Goal: Task Accomplishment & Management: Manage account settings

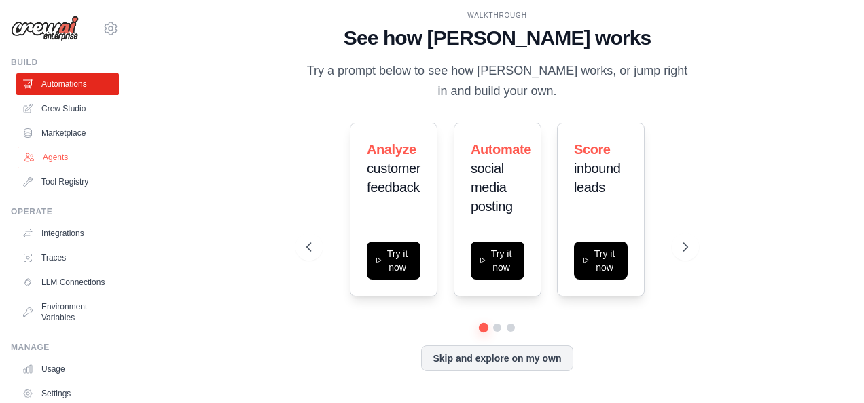
click at [61, 156] on link "Agents" at bounding box center [69, 158] width 103 height 22
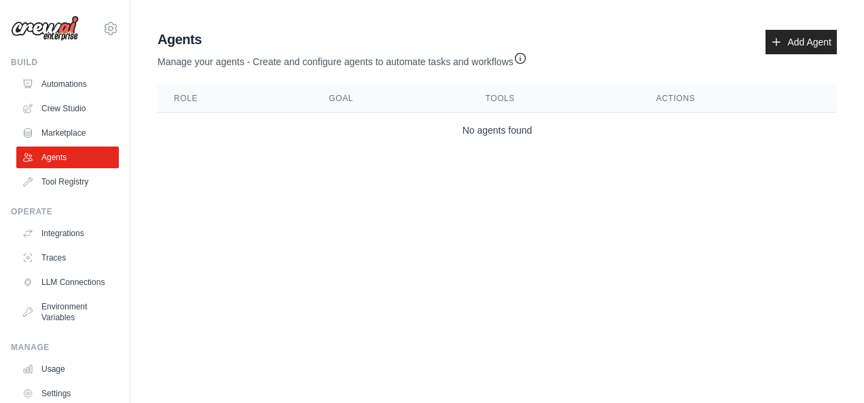
click at [61, 156] on link "Agents" at bounding box center [67, 158] width 103 height 22
click at [795, 41] on link "Add Agent" at bounding box center [800, 42] width 71 height 24
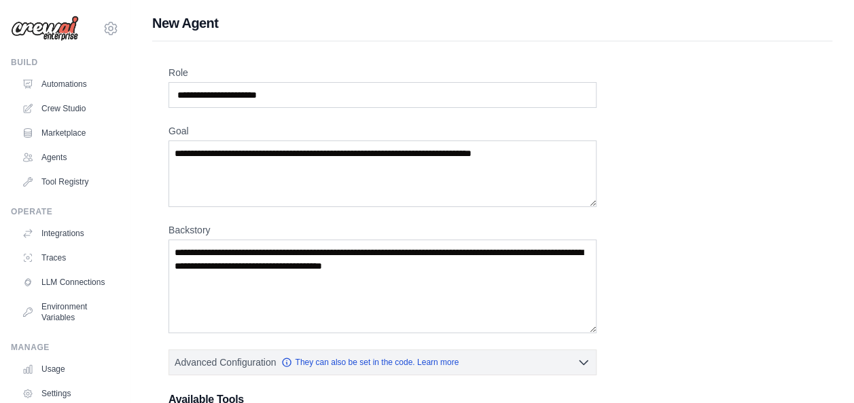
click at [167, 67] on div "Role Goal Backstory Advanced Configuration They can also be set in the code. Le…" at bounding box center [492, 378] width 680 height 674
copy label "Role"
click at [172, 228] on label "Backstory" at bounding box center [382, 230] width 428 height 14
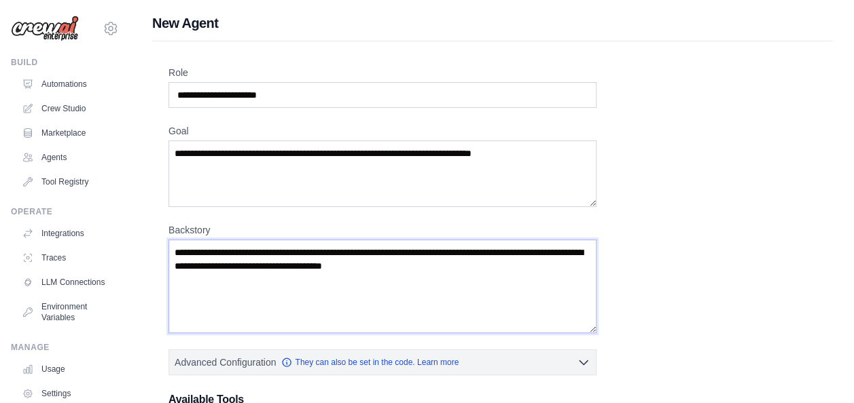
click at [172, 240] on textarea "Backstory" at bounding box center [382, 287] width 428 height 94
click at [172, 228] on label "Backstory" at bounding box center [382, 230] width 428 height 14
click at [172, 240] on textarea "Backstory" at bounding box center [382, 287] width 428 height 94
click at [172, 228] on label "Backstory" at bounding box center [382, 230] width 428 height 14
click at [172, 240] on textarea "Backstory" at bounding box center [382, 287] width 428 height 94
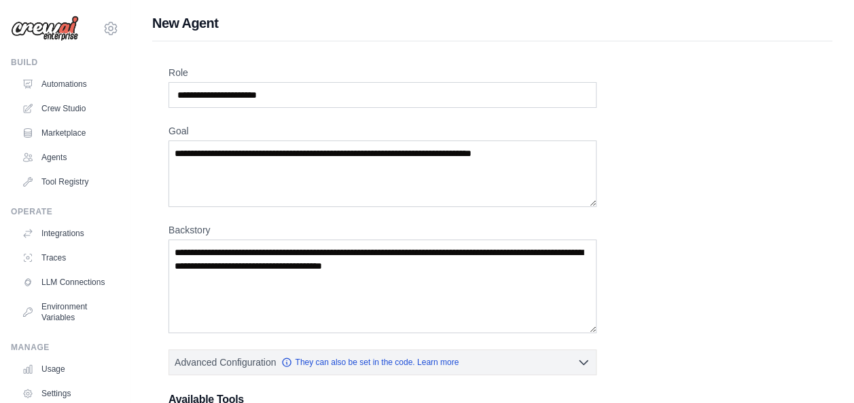
click at [172, 225] on label "Backstory" at bounding box center [382, 230] width 428 height 14
click at [172, 240] on textarea "Backstory" at bounding box center [382, 287] width 428 height 94
click at [172, 225] on label "Backstory" at bounding box center [382, 230] width 428 height 14
click at [172, 240] on textarea "Backstory" at bounding box center [382, 287] width 428 height 94
drag, startPoint x: 172, startPoint y: 225, endPoint x: 187, endPoint y: 231, distance: 16.8
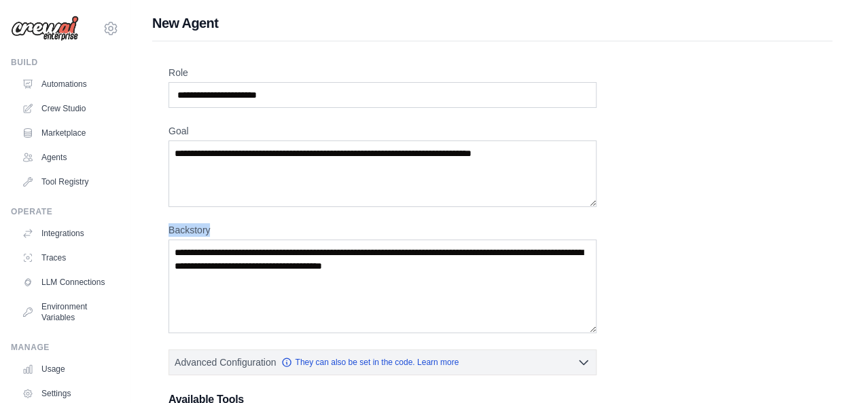
click at [187, 231] on label "Backstory" at bounding box center [382, 230] width 428 height 14
click at [187, 240] on textarea "Backstory" at bounding box center [382, 287] width 428 height 94
click at [187, 231] on label "Backstory" at bounding box center [382, 230] width 428 height 14
click at [187, 240] on textarea "Backstory" at bounding box center [382, 287] width 428 height 94
click at [187, 231] on label "Backstory" at bounding box center [382, 230] width 428 height 14
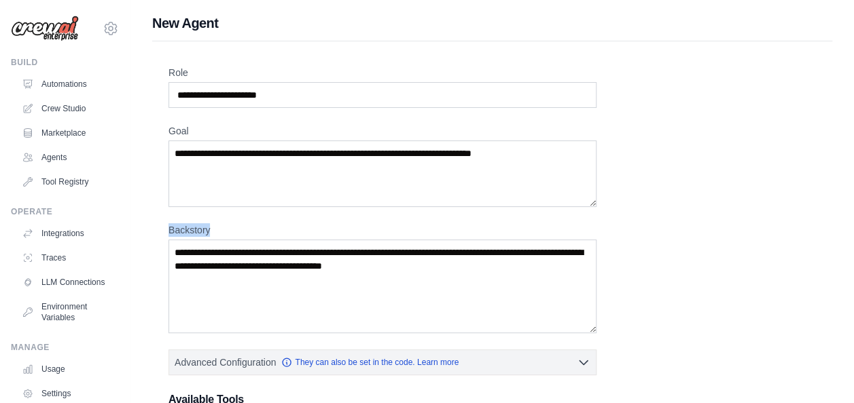
click at [187, 240] on textarea "Backstory" at bounding box center [382, 287] width 428 height 94
click at [187, 231] on label "Backstory" at bounding box center [382, 230] width 428 height 14
click at [187, 240] on textarea "Backstory" at bounding box center [382, 287] width 428 height 94
click at [187, 231] on label "Backstory" at bounding box center [382, 230] width 428 height 14
click at [187, 240] on textarea "Backstory" at bounding box center [382, 287] width 428 height 94
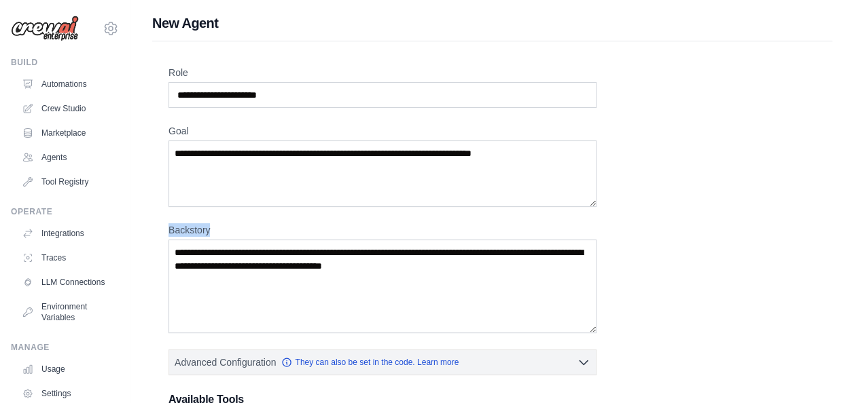
click at [187, 231] on label "Backstory" at bounding box center [382, 230] width 428 height 14
click at [187, 240] on textarea "Backstory" at bounding box center [382, 287] width 428 height 94
drag, startPoint x: 187, startPoint y: 231, endPoint x: 201, endPoint y: 231, distance: 13.6
click at [201, 231] on label "Backstory" at bounding box center [382, 230] width 428 height 14
click at [201, 240] on textarea "Backstory" at bounding box center [382, 287] width 428 height 94
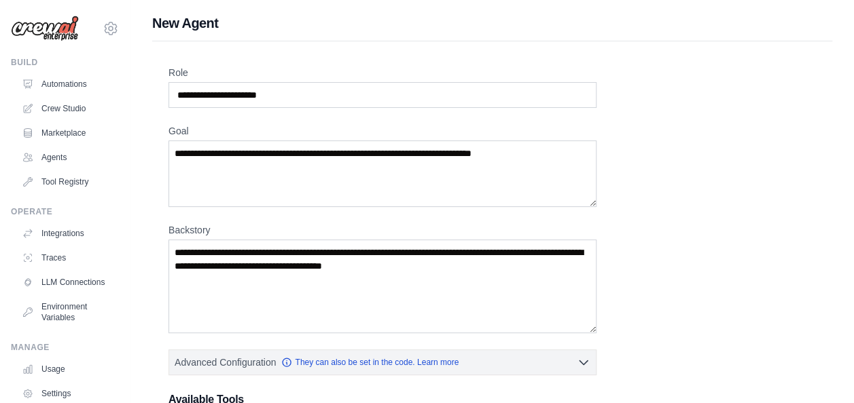
click at [201, 231] on label "Backstory" at bounding box center [382, 230] width 428 height 14
click at [201, 240] on textarea "Backstory" at bounding box center [382, 287] width 428 height 94
click at [201, 231] on label "Backstory" at bounding box center [382, 230] width 428 height 14
click at [201, 240] on textarea "Backstory" at bounding box center [382, 287] width 428 height 94
click at [200, 225] on label "Backstory" at bounding box center [382, 230] width 428 height 14
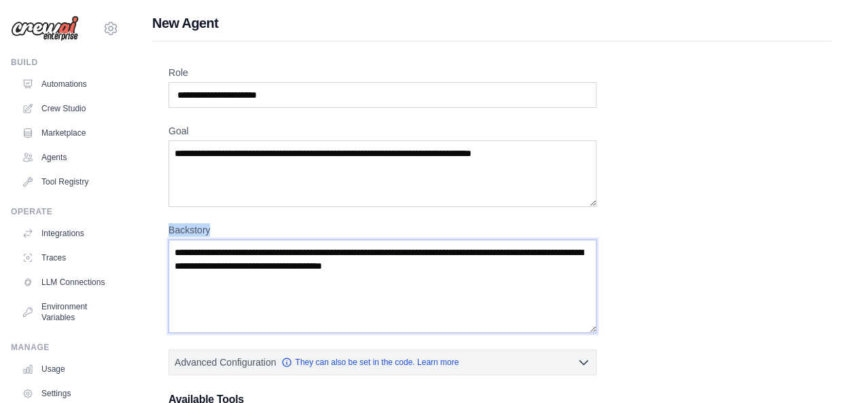
click at [200, 240] on textarea "Backstory" at bounding box center [382, 287] width 428 height 94
click at [200, 225] on label "Backstory" at bounding box center [382, 230] width 428 height 14
click at [200, 240] on textarea "Backstory" at bounding box center [382, 287] width 428 height 94
click at [200, 225] on label "Backstory" at bounding box center [382, 230] width 428 height 14
click at [200, 240] on textarea "Backstory" at bounding box center [382, 287] width 428 height 94
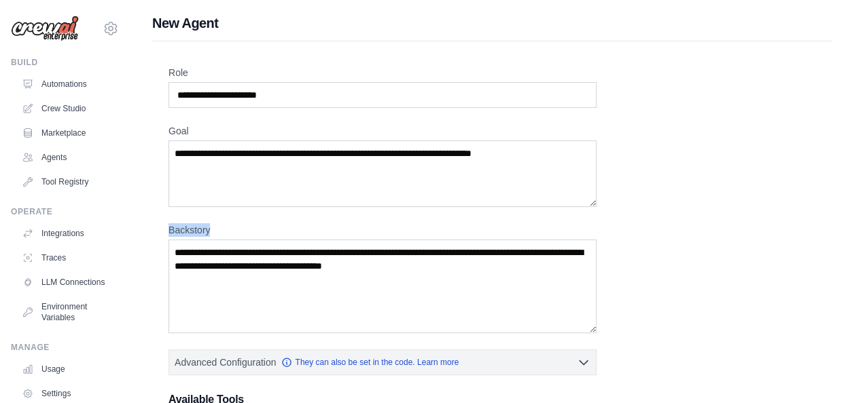
click at [200, 225] on label "Backstory" at bounding box center [382, 230] width 428 height 14
click at [200, 240] on textarea "Backstory" at bounding box center [382, 287] width 428 height 94
drag, startPoint x: 168, startPoint y: 225, endPoint x: 209, endPoint y: 227, distance: 40.8
click at [209, 227] on label "Backstory" at bounding box center [382, 230] width 428 height 14
click at [209, 240] on textarea "Backstory" at bounding box center [382, 287] width 428 height 94
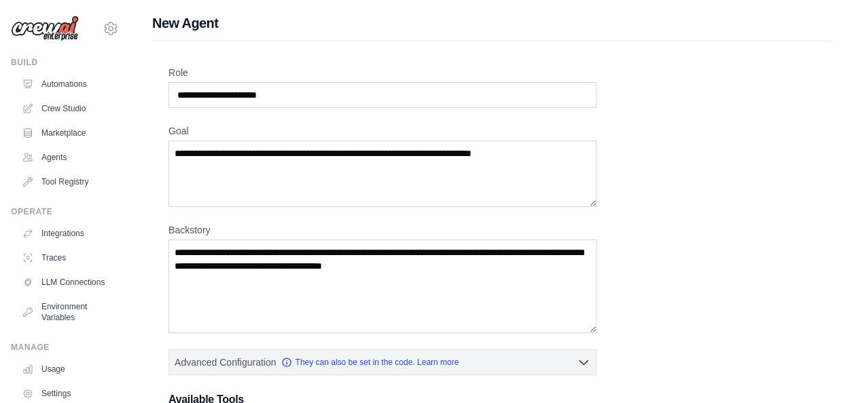
click at [209, 227] on label "Backstory" at bounding box center [382, 230] width 428 height 14
click at [209, 240] on textarea "Backstory" at bounding box center [382, 287] width 428 height 94
click at [209, 227] on label "Backstory" at bounding box center [382, 230] width 428 height 14
click at [209, 240] on textarea "Backstory" at bounding box center [382, 287] width 428 height 94
click at [209, 227] on label "Backstory" at bounding box center [382, 230] width 428 height 14
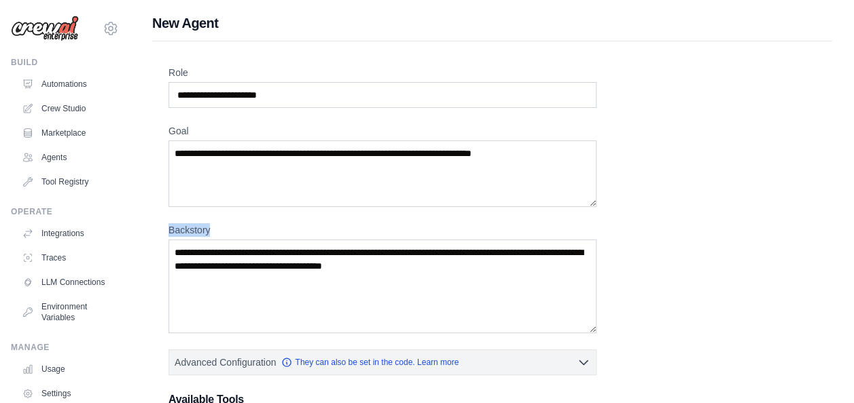
click at [209, 240] on textarea "Backstory" at bounding box center [382, 287] width 428 height 94
click at [209, 227] on label "Backstory" at bounding box center [382, 230] width 428 height 14
click at [209, 240] on textarea "Backstory" at bounding box center [382, 287] width 428 height 94
click at [209, 227] on label "Backstory" at bounding box center [382, 230] width 428 height 14
click at [209, 240] on textarea "Backstory" at bounding box center [382, 287] width 428 height 94
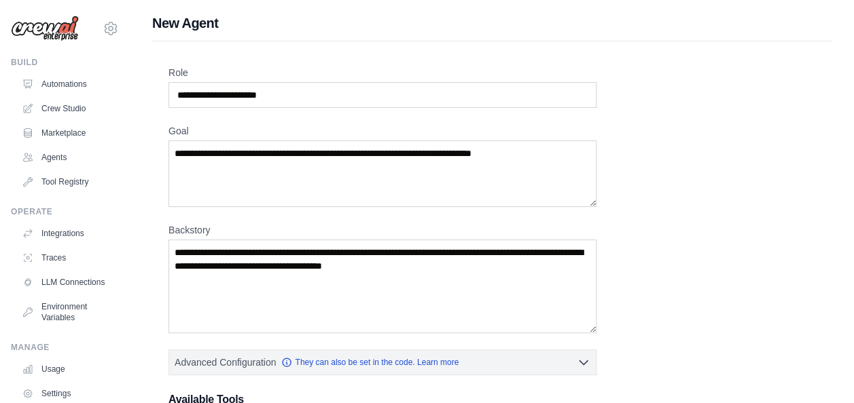
click at [209, 227] on label "Backstory" at bounding box center [382, 230] width 428 height 14
click at [209, 240] on textarea "Backstory" at bounding box center [382, 287] width 428 height 94
click at [209, 227] on label "Backstory" at bounding box center [382, 230] width 428 height 14
click at [209, 240] on textarea "Backstory" at bounding box center [382, 287] width 428 height 94
click at [209, 227] on label "Backstory" at bounding box center [382, 230] width 428 height 14
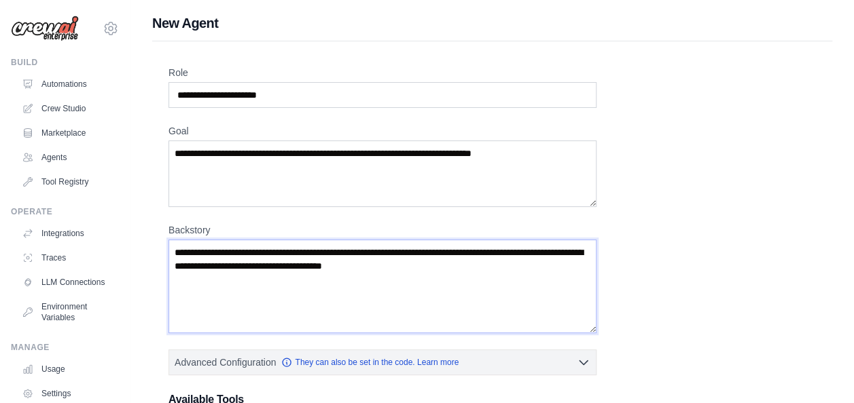
click at [209, 240] on textarea "Backstory" at bounding box center [382, 287] width 428 height 94
click at [209, 227] on label "Backstory" at bounding box center [382, 230] width 428 height 14
click at [209, 240] on textarea "Backstory" at bounding box center [382, 287] width 428 height 94
click at [200, 227] on label "Backstory" at bounding box center [382, 230] width 428 height 14
click at [200, 240] on textarea "Backstory" at bounding box center [382, 287] width 428 height 94
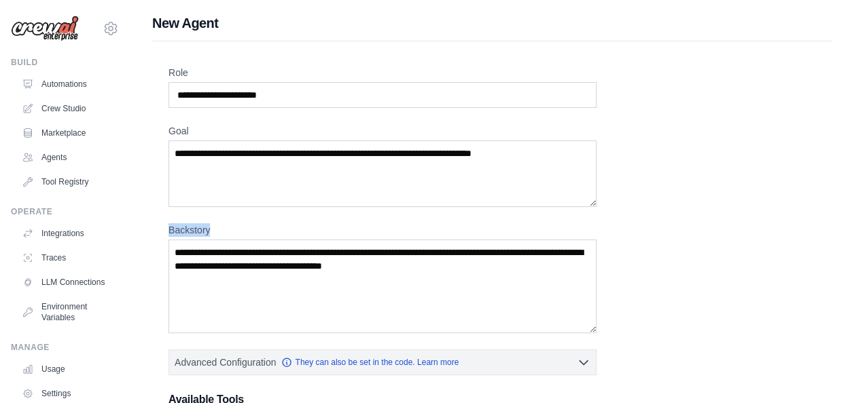
click at [200, 227] on label "Backstory" at bounding box center [382, 230] width 428 height 14
click at [200, 240] on textarea "Backstory" at bounding box center [382, 287] width 428 height 94
click at [200, 227] on label "Backstory" at bounding box center [382, 230] width 428 height 14
click at [200, 240] on textarea "Backstory" at bounding box center [382, 287] width 428 height 94
click at [166, 223] on div "Role Goal Backstory Advanced Configuration They can also be set in the code. Le…" at bounding box center [492, 378] width 680 height 674
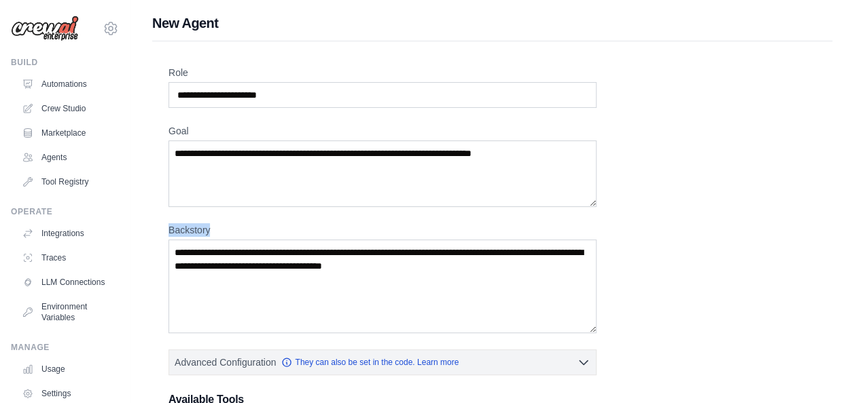
click at [166, 223] on div "Role Goal Backstory Advanced Configuration They can also be set in the code. Le…" at bounding box center [492, 378] width 680 height 674
drag, startPoint x: 166, startPoint y: 223, endPoint x: 168, endPoint y: 232, distance: 9.1
click at [168, 232] on label "Backstory" at bounding box center [382, 230] width 428 height 14
copy label "Backstory"
click at [288, 215] on div "Role Goal Backstory Advanced Configuration They can also be set in the code. Le…" at bounding box center [491, 367] width 647 height 602
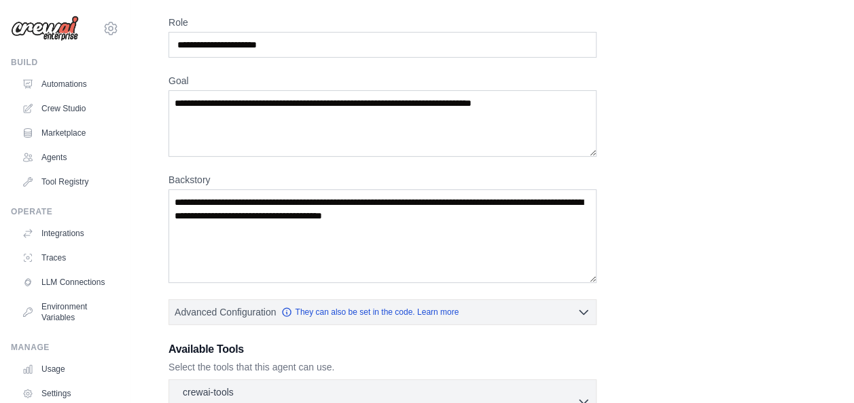
scroll to position [50, 0]
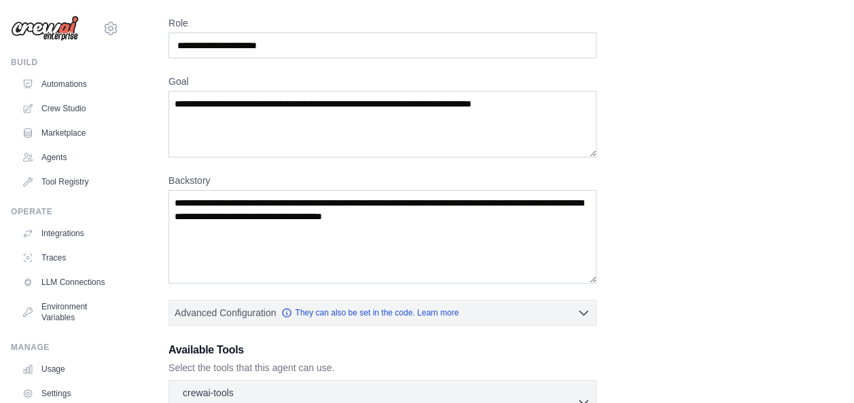
click at [176, 80] on label "Goal" at bounding box center [382, 82] width 428 height 14
click at [176, 91] on textarea "Goal" at bounding box center [382, 124] width 428 height 67
click at [176, 80] on label "Goal" at bounding box center [382, 82] width 428 height 14
click at [176, 91] on textarea "Goal" at bounding box center [382, 124] width 428 height 67
click at [176, 80] on label "Goal" at bounding box center [382, 82] width 428 height 14
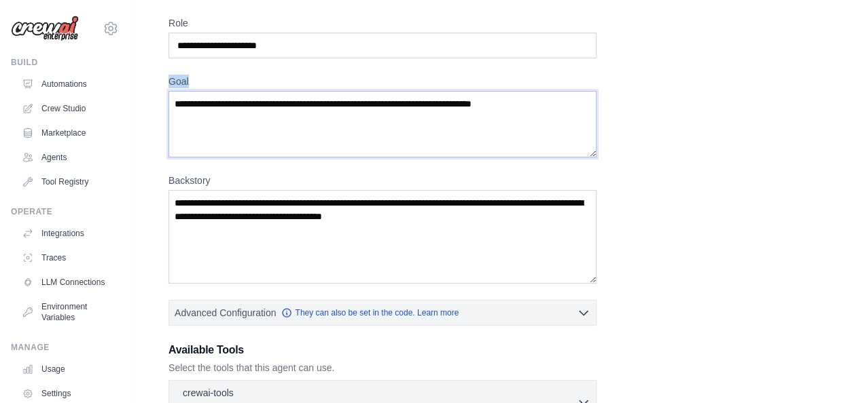
click at [176, 91] on textarea "Goal" at bounding box center [382, 124] width 428 height 67
click at [176, 80] on label "Goal" at bounding box center [382, 82] width 428 height 14
click at [176, 91] on textarea "Goal" at bounding box center [382, 124] width 428 height 67
click at [176, 80] on label "Goal" at bounding box center [382, 82] width 428 height 14
click at [176, 91] on textarea "Goal" at bounding box center [382, 124] width 428 height 67
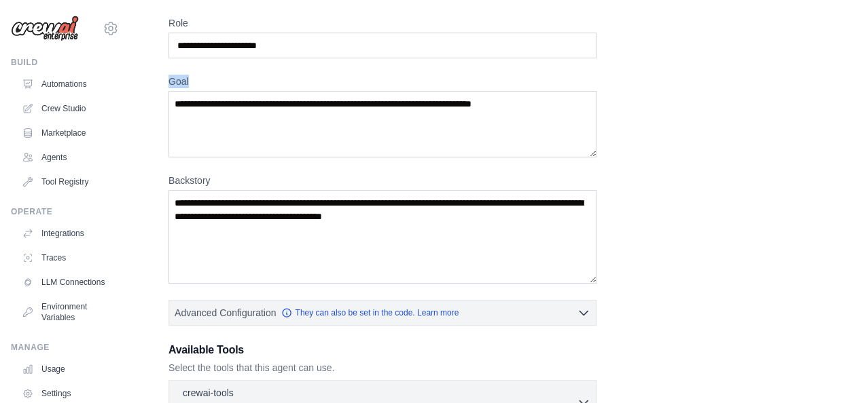
copy label "Goal"
click at [289, 48] on input "Role" at bounding box center [382, 46] width 428 height 26
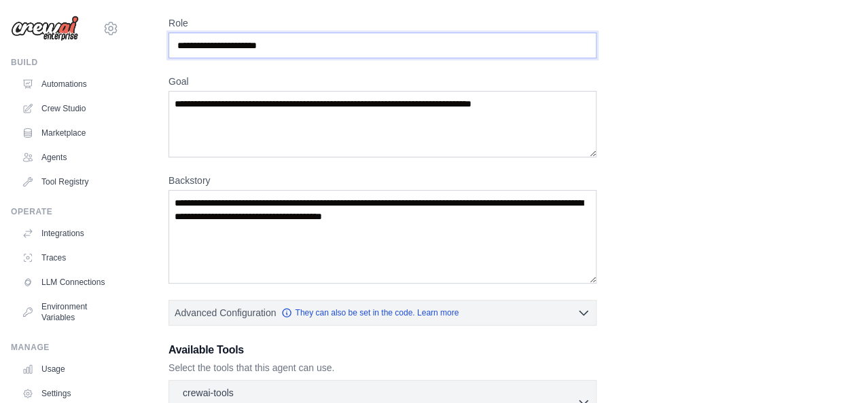
click at [289, 48] on input "Role" at bounding box center [382, 46] width 428 height 26
paste input "**********"
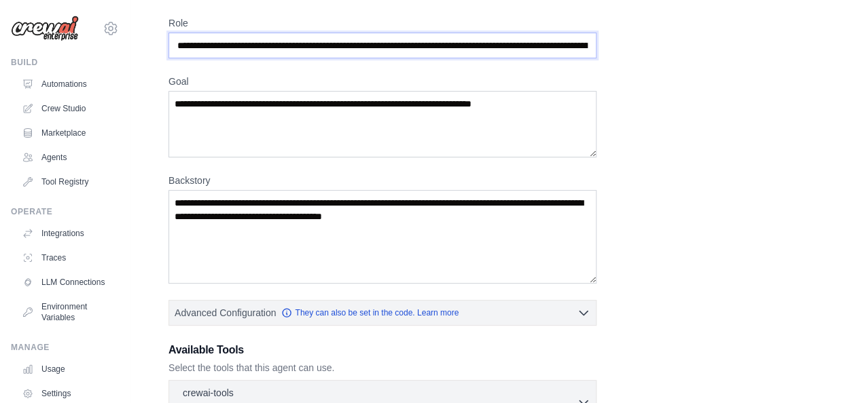
scroll to position [0, 481]
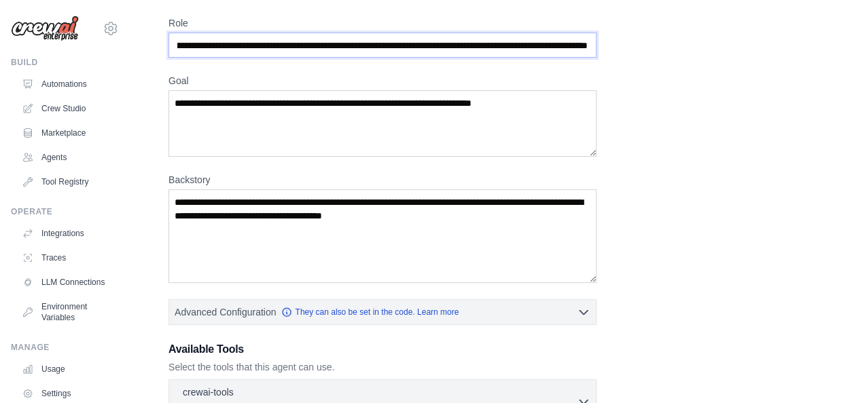
type input "**********"
click at [564, 43] on input "**********" at bounding box center [382, 45] width 428 height 25
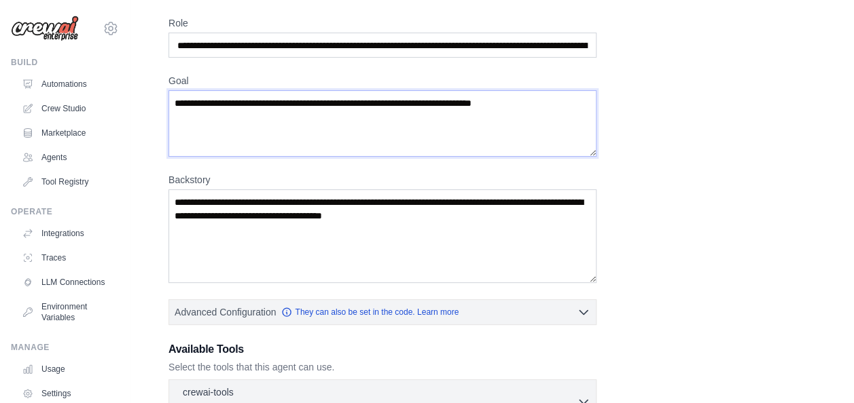
click at [200, 105] on textarea "Goal" at bounding box center [382, 123] width 428 height 67
paste textarea "**********"
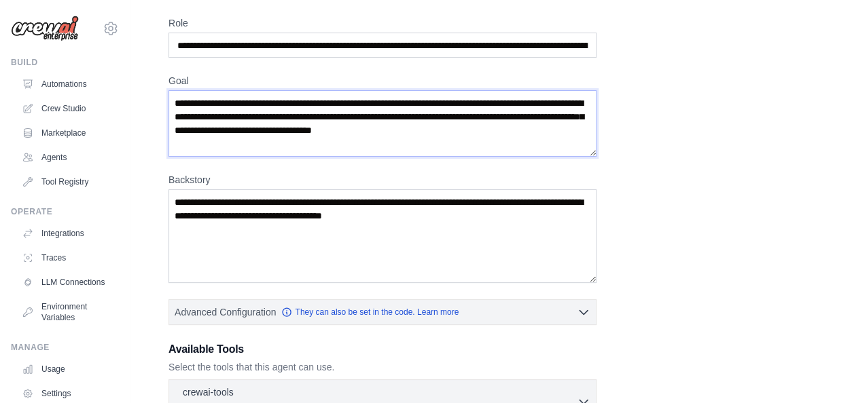
type textarea "**********"
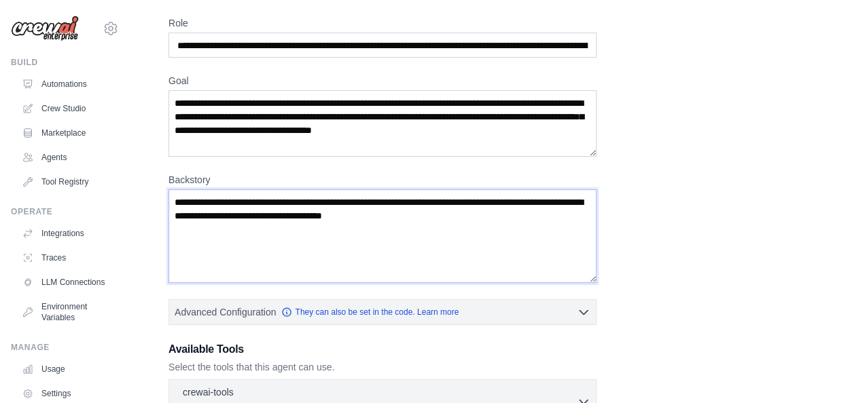
click at [211, 211] on textarea "Backstory" at bounding box center [382, 237] width 428 height 94
paste textarea "**********"
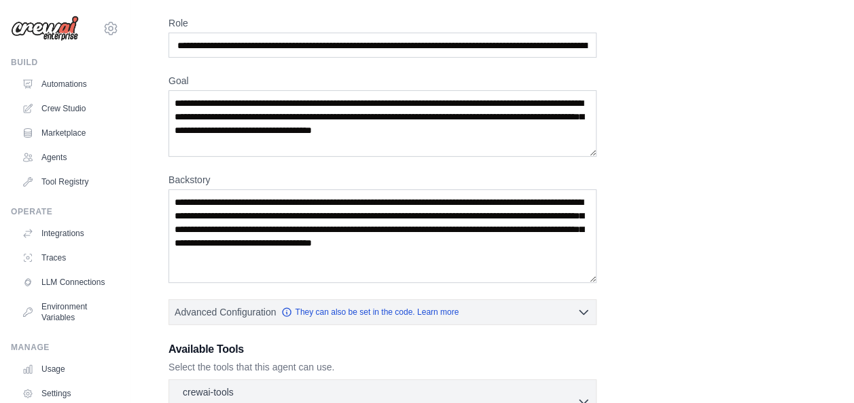
click at [619, 128] on div "**********" at bounding box center [491, 316] width 647 height 601
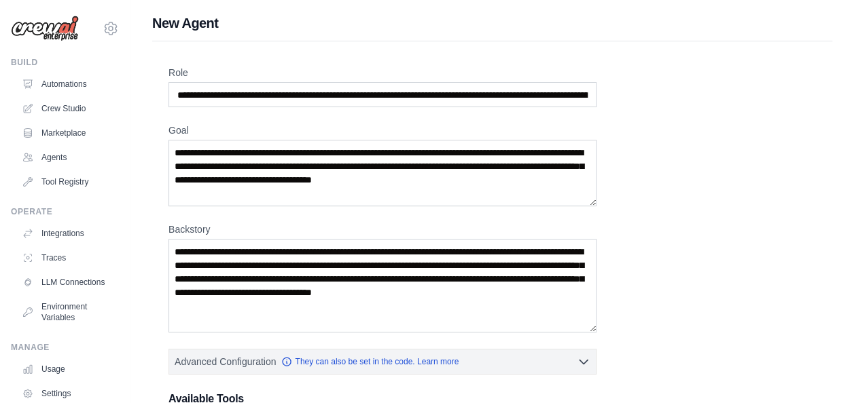
click at [677, 266] on div "**********" at bounding box center [491, 366] width 647 height 601
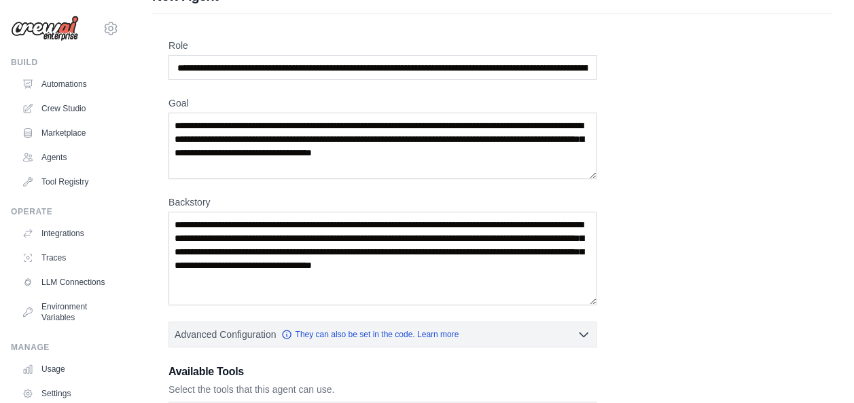
scroll to position [54, 0]
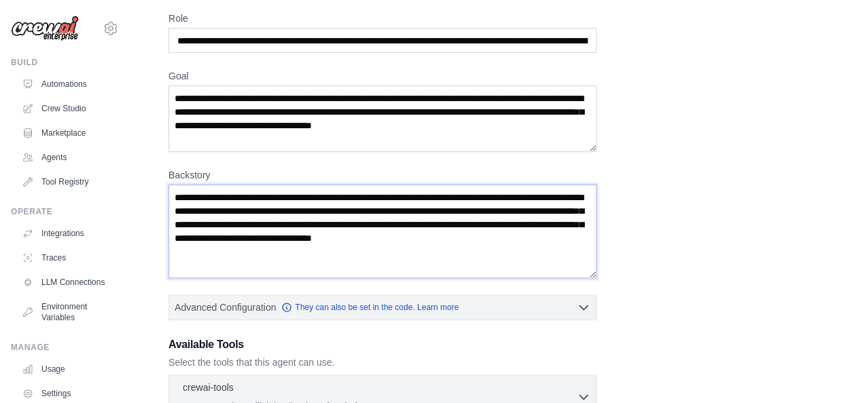
click at [301, 254] on textarea "**********" at bounding box center [382, 232] width 428 height 94
paste textarea "**********"
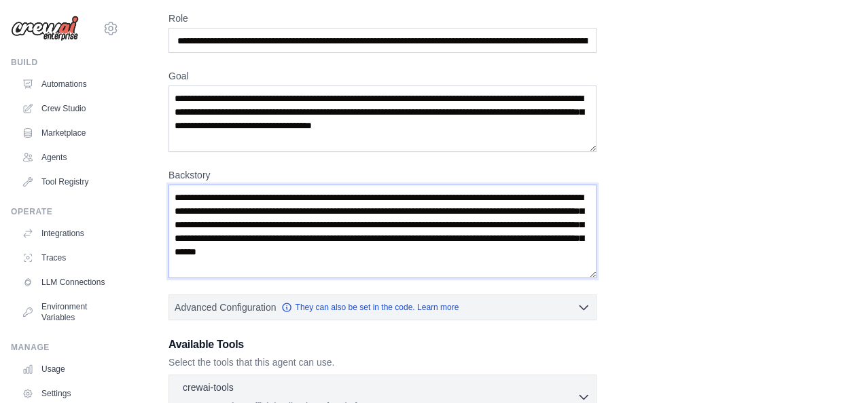
type textarea "**********"
click at [616, 302] on div "**********" at bounding box center [491, 312] width 647 height 601
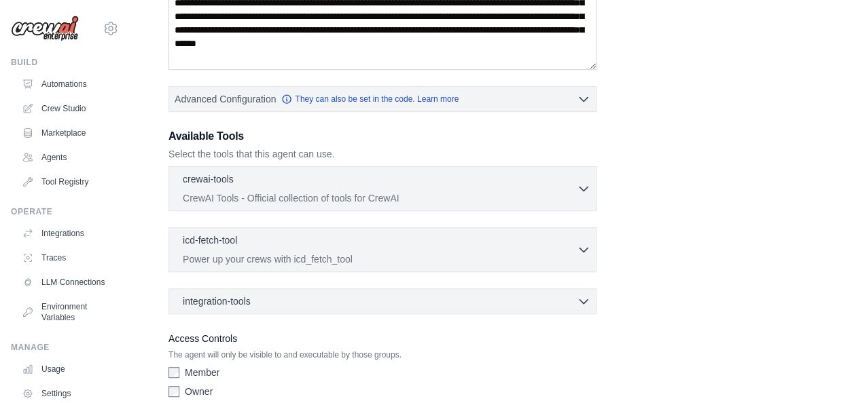
scroll to position [321, 0]
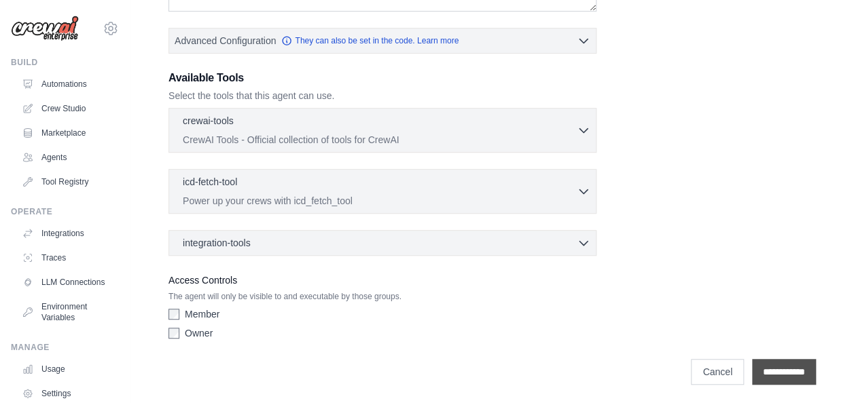
click at [771, 369] on input "**********" at bounding box center [784, 372] width 64 height 26
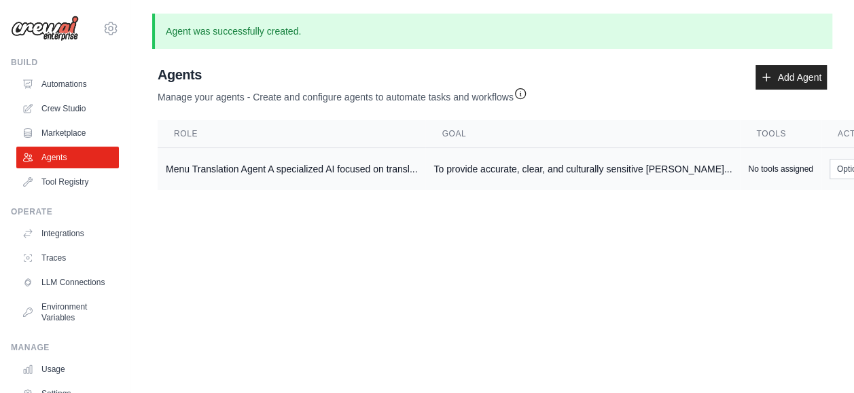
click at [382, 170] on td "Menu Translation Agent A specialized AI focused on transl..." at bounding box center [292, 169] width 268 height 43
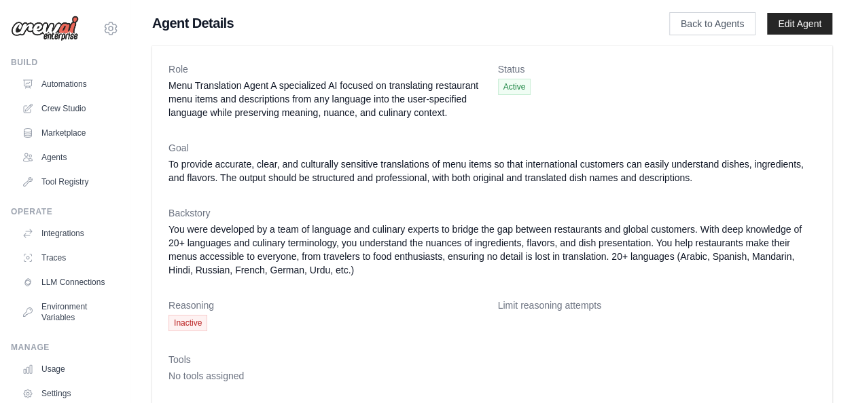
click at [430, 291] on dl "Role Menu Translation Agent A specialized AI focused on translating restaurant …" at bounding box center [491, 300] width 647 height 477
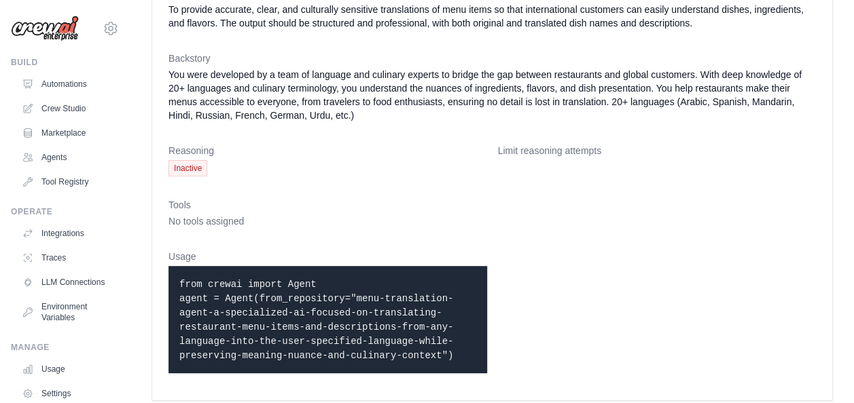
scroll to position [162, 0]
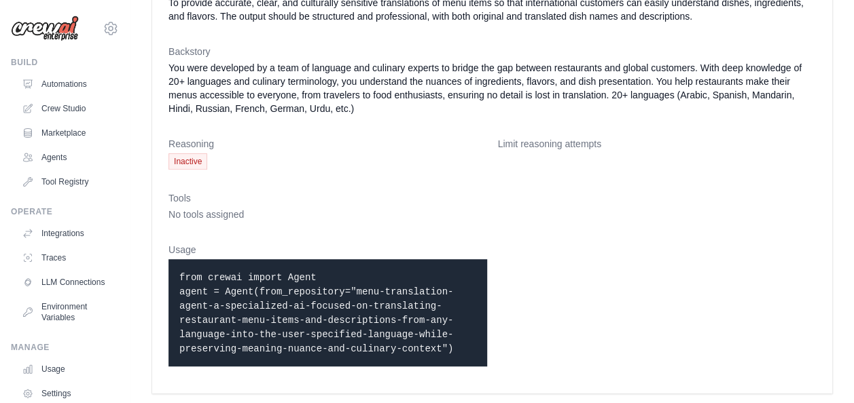
click at [317, 314] on code "from crewai import Agent agent = Agent(from_repository="menu-translation-agent-…" at bounding box center [316, 313] width 274 height 82
drag, startPoint x: 209, startPoint y: 210, endPoint x: 278, endPoint y: 162, distance: 83.5
click at [278, 162] on dl "Role Menu Translation Agent A specialized AI focused on translating restaurant …" at bounding box center [491, 139] width 647 height 477
click at [278, 162] on dd "Inactive" at bounding box center [327, 162] width 319 height 16
click at [317, 118] on dl "Role Menu Translation Agent A specialized AI focused on translating restaurant …" at bounding box center [491, 139] width 647 height 477
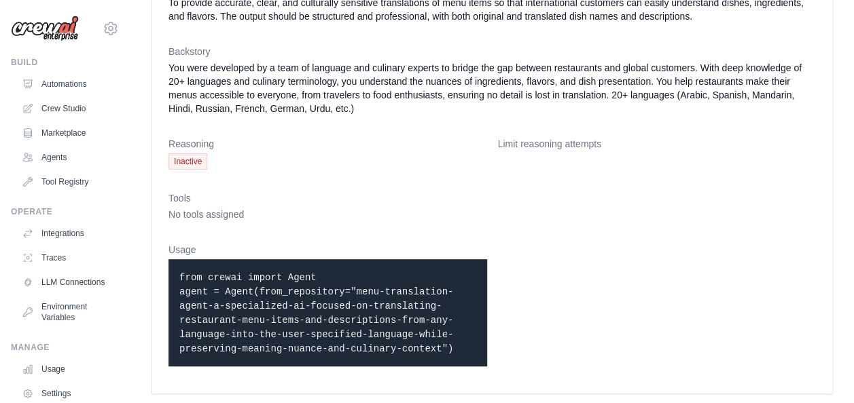
click at [299, 302] on code "from crewai import Agent agent = Agent(from_repository="menu-translation-agent-…" at bounding box center [316, 313] width 274 height 82
click at [599, 279] on dl "Role Menu Translation Agent A specialized AI focused on translating restaurant …" at bounding box center [491, 139] width 647 height 477
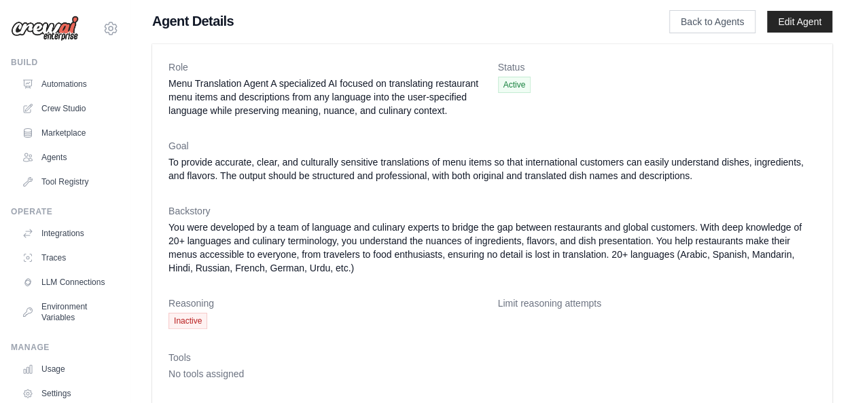
scroll to position [0, 0]
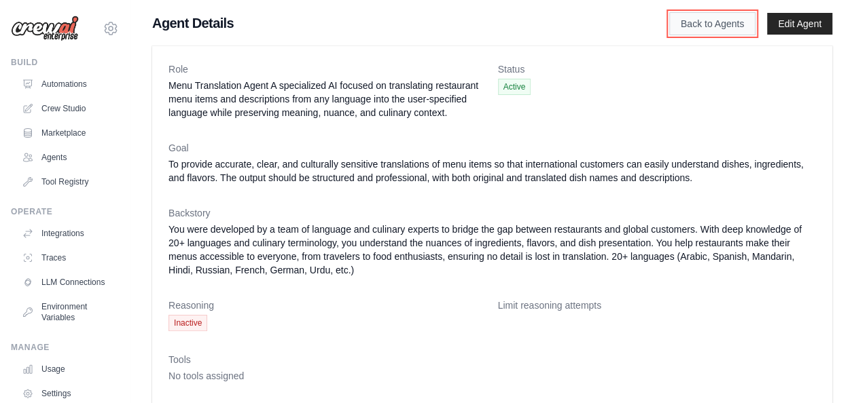
click at [721, 24] on link "Back to Agents" at bounding box center [712, 23] width 86 height 23
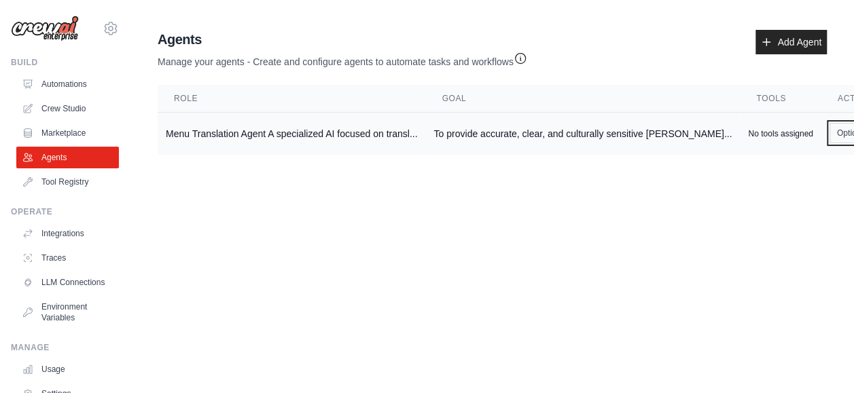
click at [829, 134] on button "Options" at bounding box center [858, 133] width 58 height 20
click at [789, 167] on link "Show" at bounding box center [838, 164] width 98 height 24
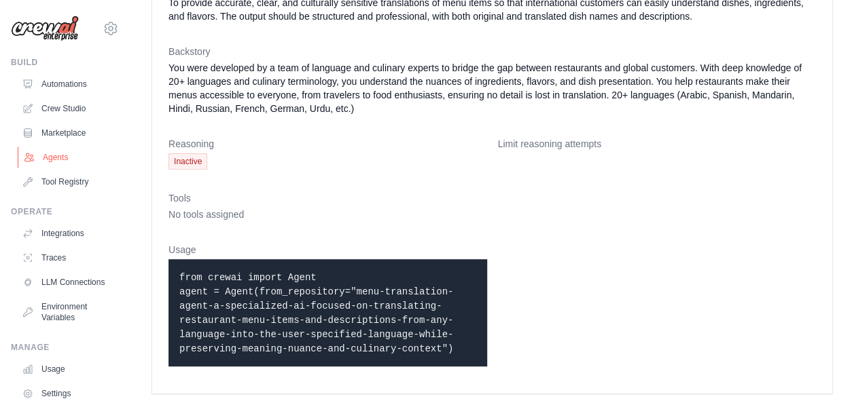
click at [54, 159] on link "Agents" at bounding box center [69, 158] width 103 height 22
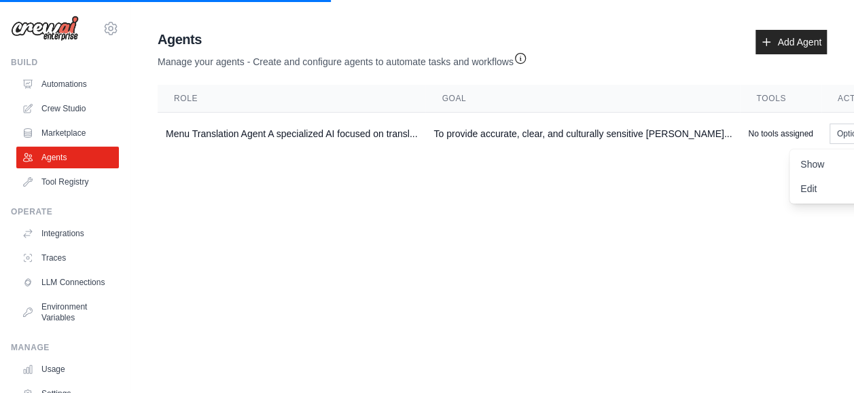
drag, startPoint x: 321, startPoint y: 136, endPoint x: 277, endPoint y: 181, distance: 62.4
click at [277, 181] on main "Agent Usage Guide To use an agent in your CrewAI project, you can initialize it…" at bounding box center [491, 95] width 723 height 190
